Goal: Task Accomplishment & Management: Use online tool/utility

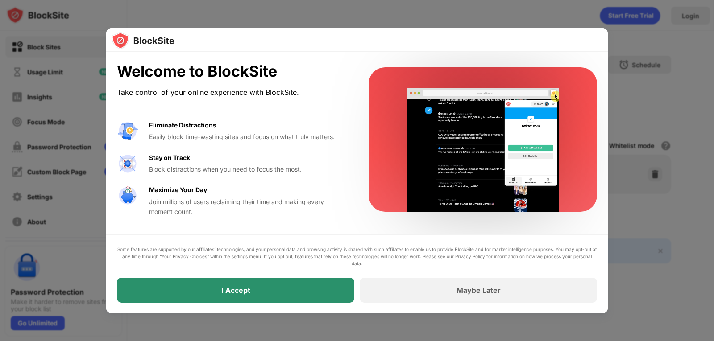
click at [279, 293] on div "I Accept" at bounding box center [235, 290] width 237 height 25
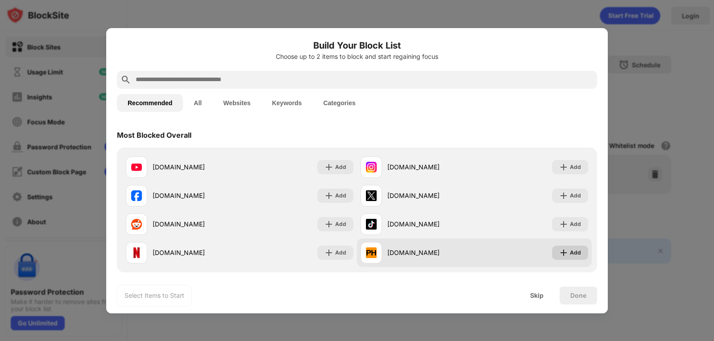
click at [559, 255] on img at bounding box center [563, 253] width 9 height 9
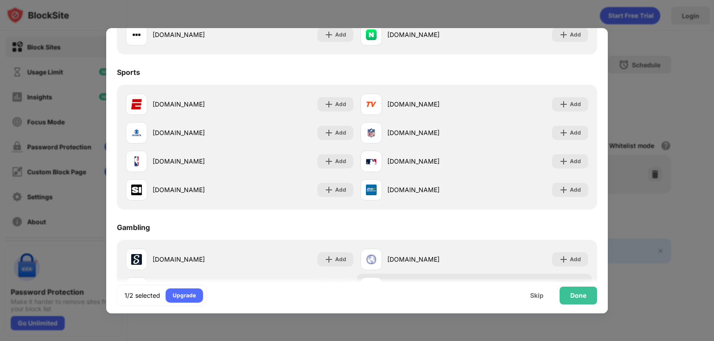
scroll to position [759, 0]
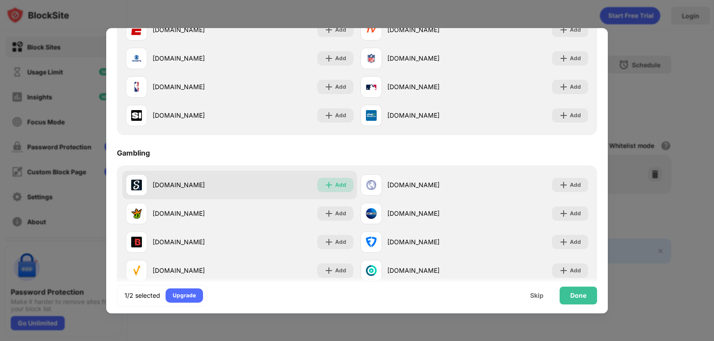
click at [340, 191] on div "Add" at bounding box center [335, 185] width 36 height 14
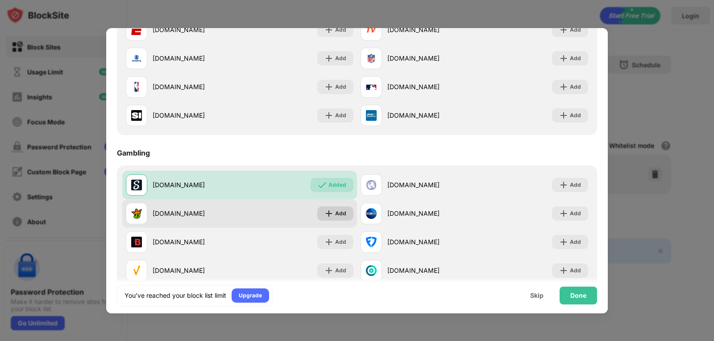
click at [346, 208] on div "Add" at bounding box center [335, 214] width 36 height 14
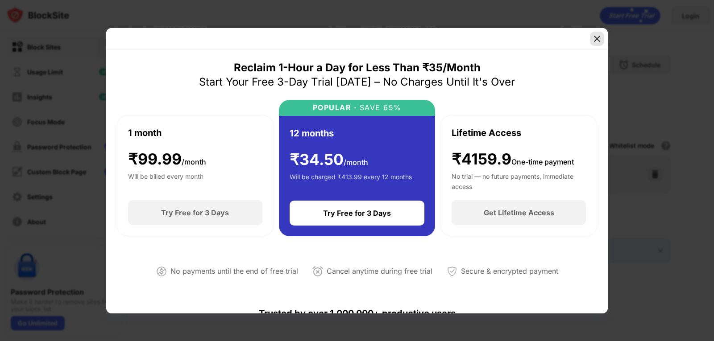
click at [598, 45] on div at bounding box center [597, 39] width 14 height 14
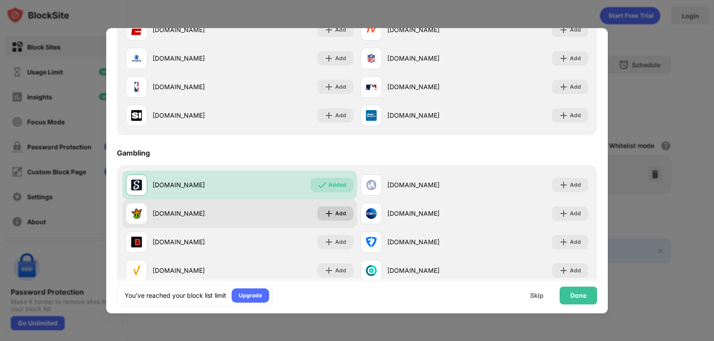
click at [337, 212] on div "Add" at bounding box center [340, 213] width 11 height 9
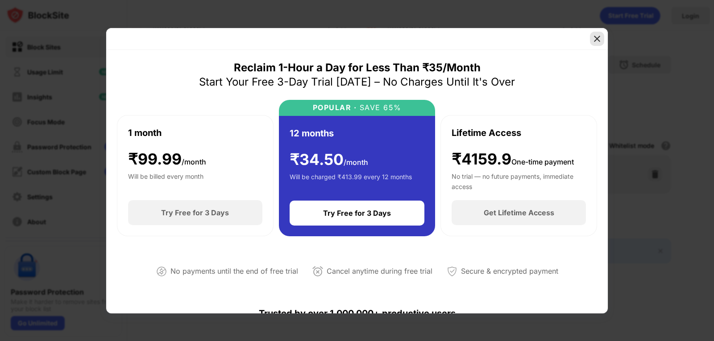
click at [600, 37] on img at bounding box center [597, 38] width 9 height 9
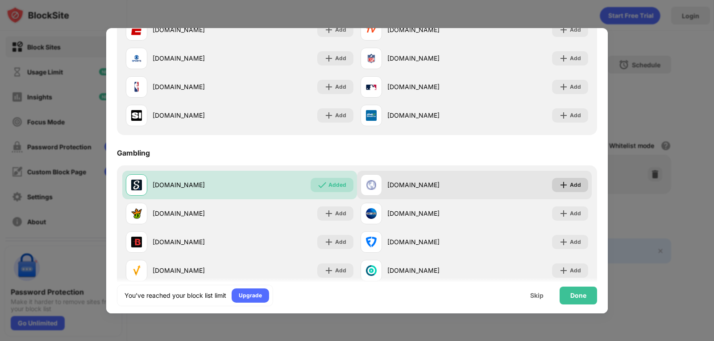
click at [562, 186] on div "Add" at bounding box center [570, 185] width 36 height 14
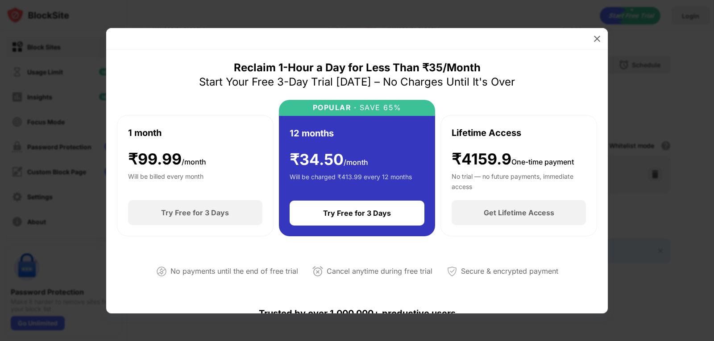
click at [594, 39] on img at bounding box center [597, 38] width 9 height 9
click at [596, 44] on div at bounding box center [597, 39] width 14 height 14
click at [599, 43] on img at bounding box center [597, 38] width 9 height 9
